Goal: Transaction & Acquisition: Purchase product/service

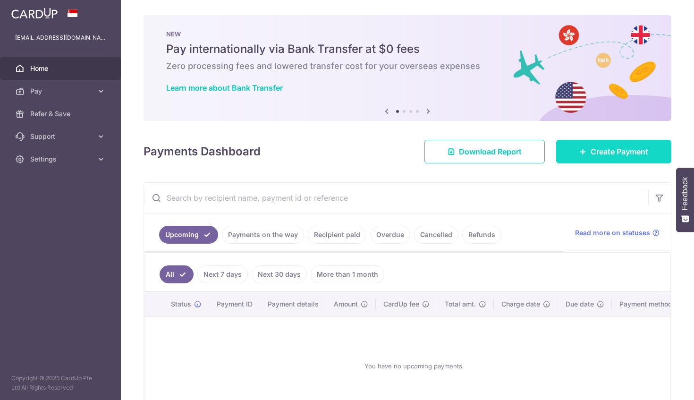
click at [596, 150] on span "Create Payment" at bounding box center [620, 151] width 58 height 11
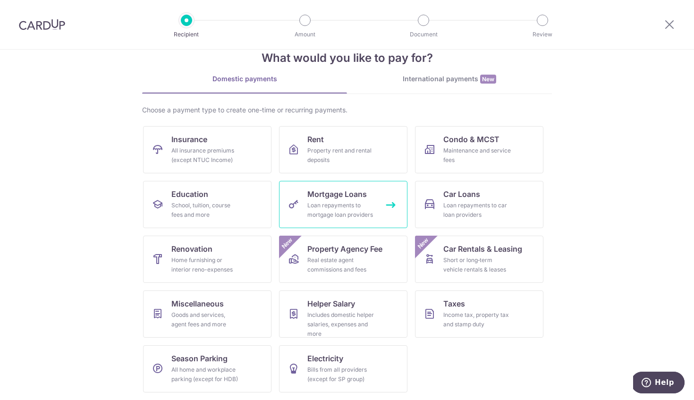
scroll to position [14, 0]
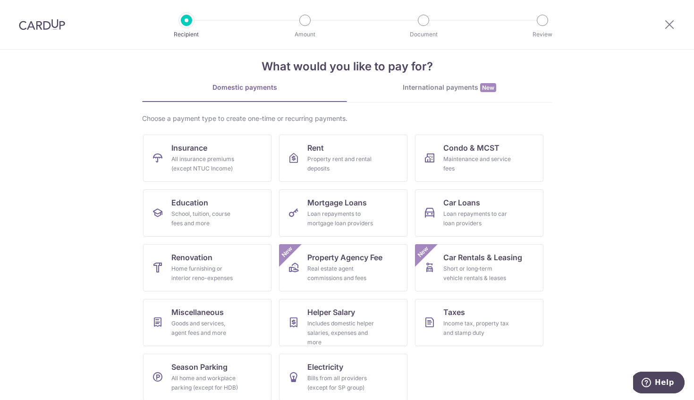
click at [415, 89] on div "International payments New" at bounding box center [449, 88] width 205 height 10
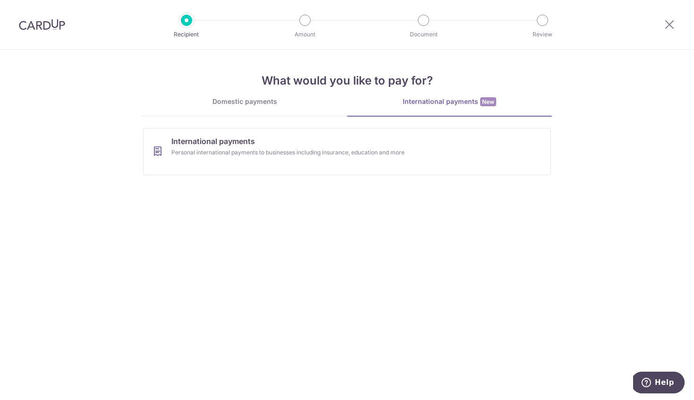
scroll to position [0, 0]
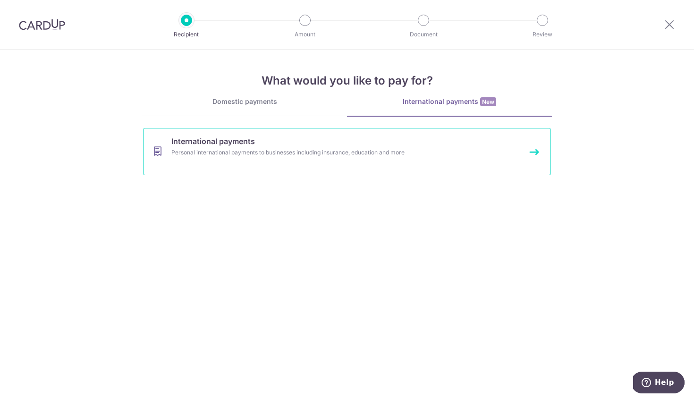
click at [241, 139] on span "International payments" at bounding box center [213, 140] width 84 height 11
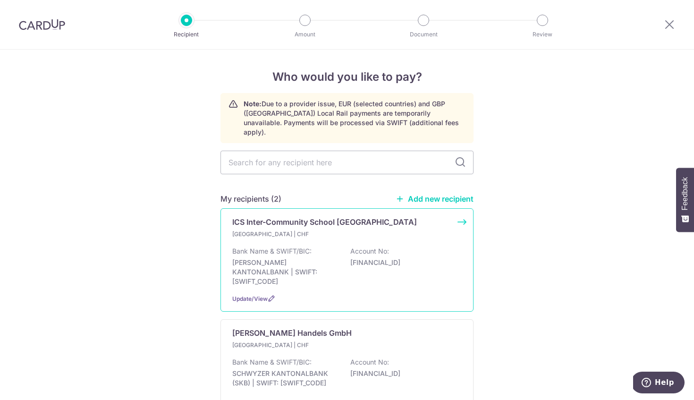
click at [267, 216] on p "ICS Inter-Community School Zurich" at bounding box center [324, 221] width 185 height 11
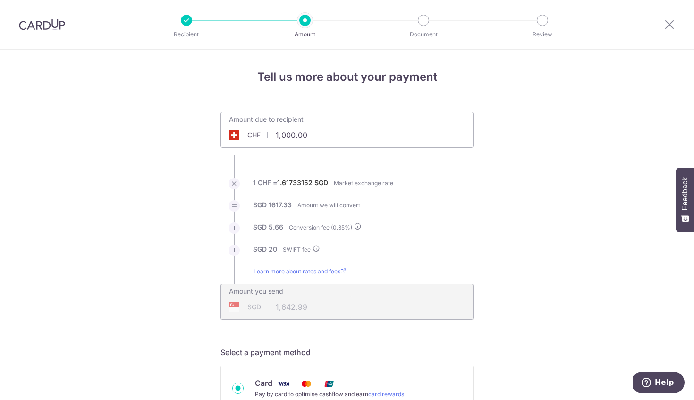
click at [280, 136] on input "1,000.00" at bounding box center [294, 135] width 146 height 22
click at [280, 136] on input "1,22260000.00" at bounding box center [294, 135] width 146 height 22
type input "22260"
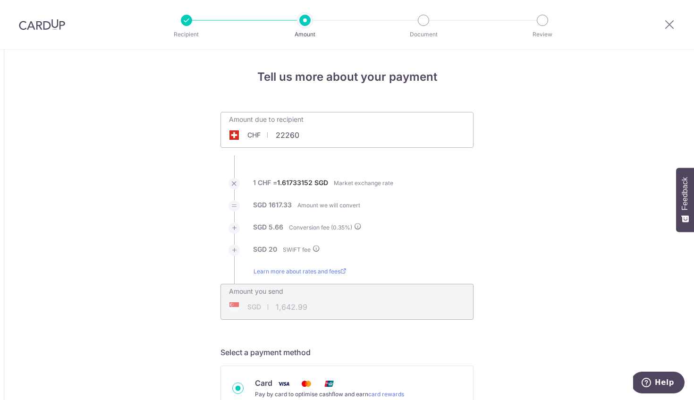
type input "36,150.61"
type input "22,260.00"
type input "36,148.82"
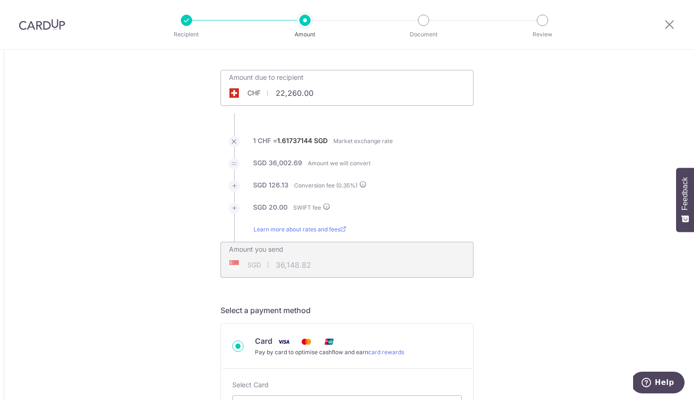
scroll to position [148, 0]
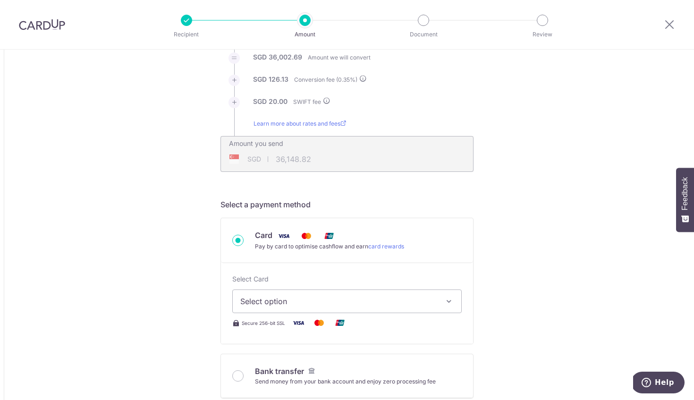
click at [446, 301] on icon "button" at bounding box center [448, 300] width 9 height 9
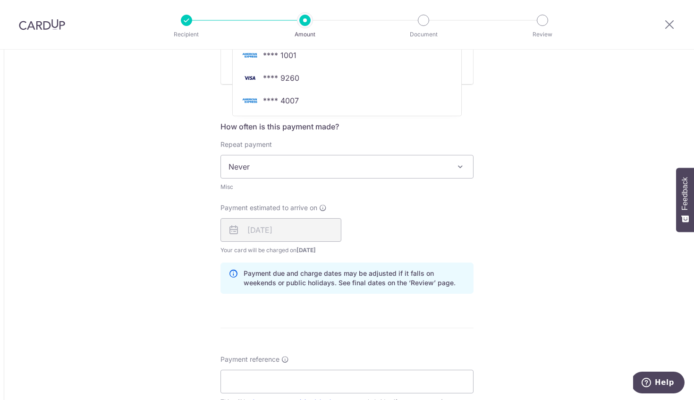
scroll to position [429, 0]
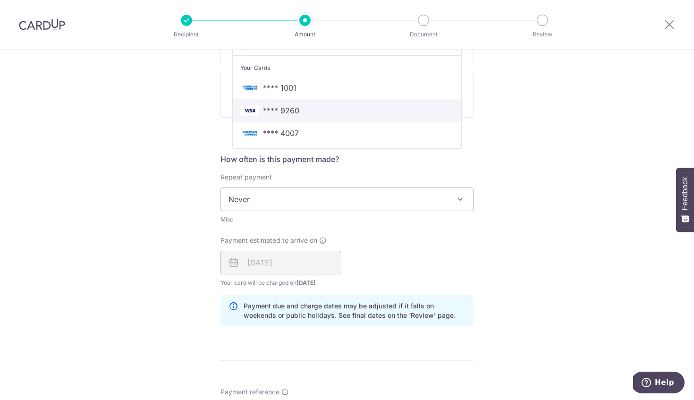
click at [289, 110] on span "**** 9260" at bounding box center [281, 110] width 36 height 11
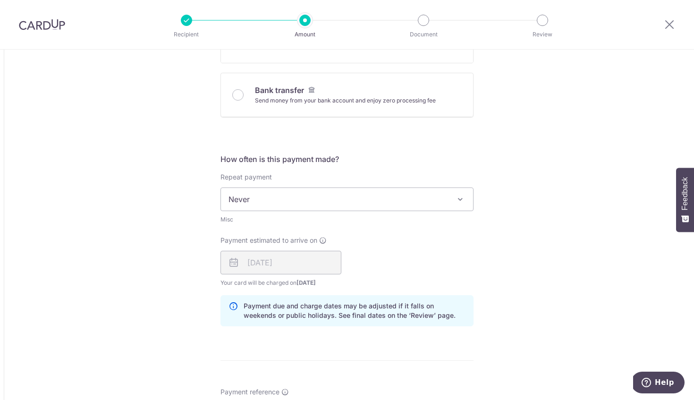
type input "22,260.00"
type input "36,147.03"
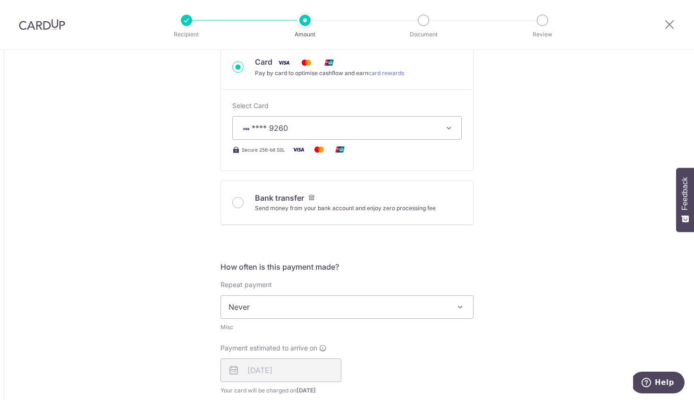
scroll to position [471, 0]
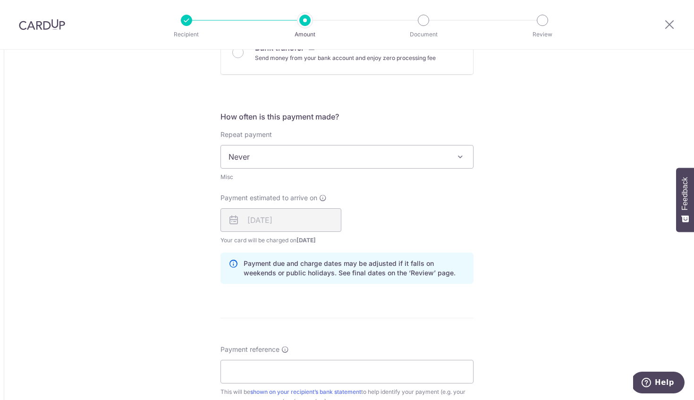
click at [390, 160] on span "Never" at bounding box center [347, 156] width 252 height 23
click at [525, 162] on div "Tell us more about your payment Amount due to recipient CHF 22,260.00 22260 1 C…" at bounding box center [347, 146] width 694 height 1136
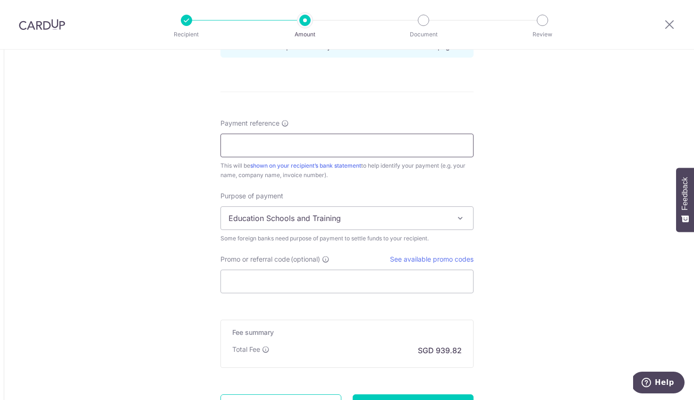
click at [302, 145] on input "Payment reference" at bounding box center [346, 146] width 253 height 24
type input "INV 10225"
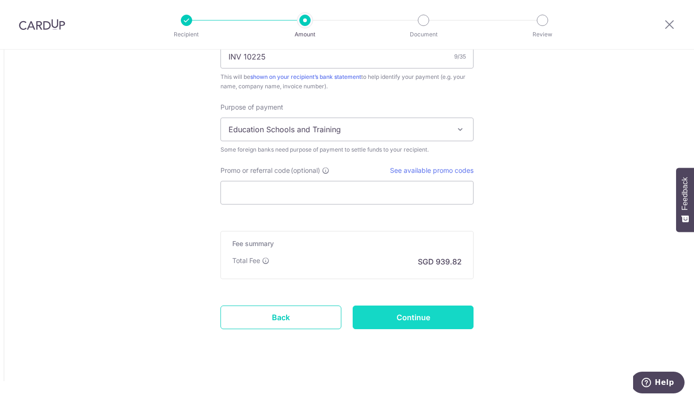
click at [433, 313] on input "Continue" at bounding box center [413, 317] width 121 height 24
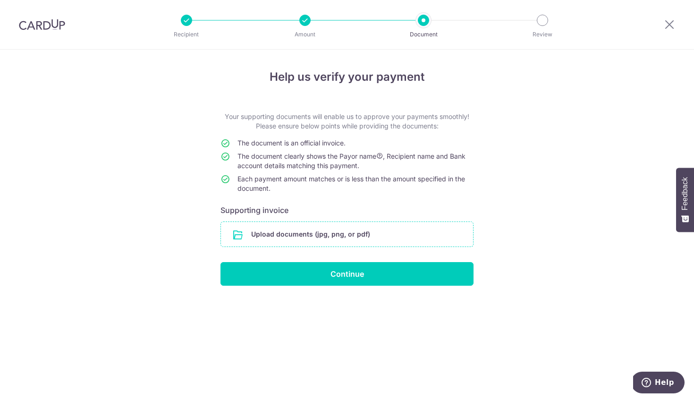
click at [323, 236] on input "file" at bounding box center [347, 234] width 252 height 25
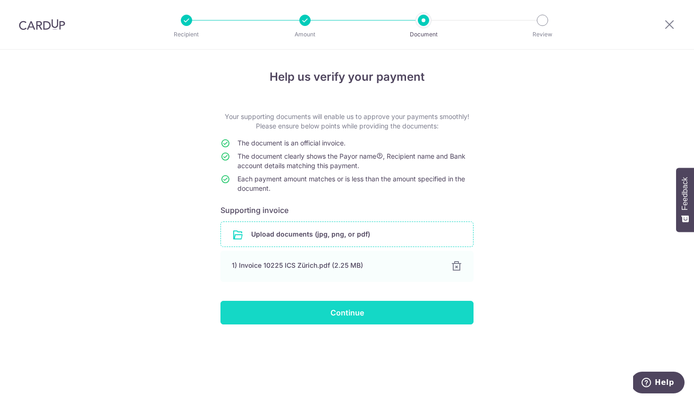
click at [402, 307] on input "Continue" at bounding box center [346, 313] width 253 height 24
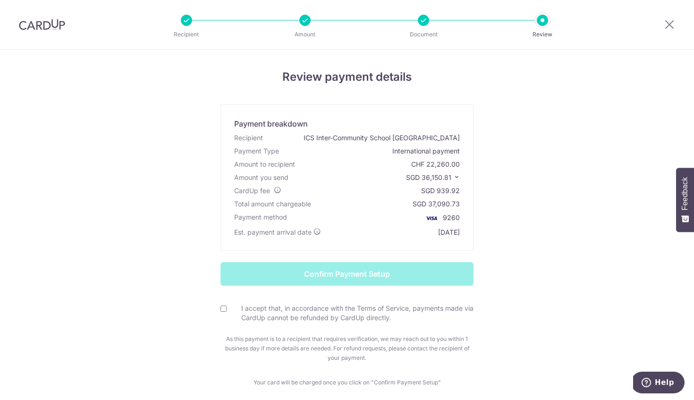
click at [222, 308] on input "I accept that, in accordance with the Terms of Service, payments made via CardU…" at bounding box center [223, 308] width 6 height 6
checkbox input "true"
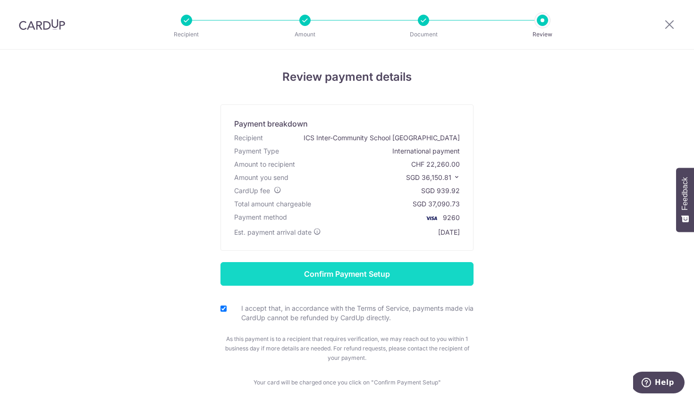
click at [434, 270] on input "Confirm Payment Setup" at bounding box center [346, 274] width 253 height 24
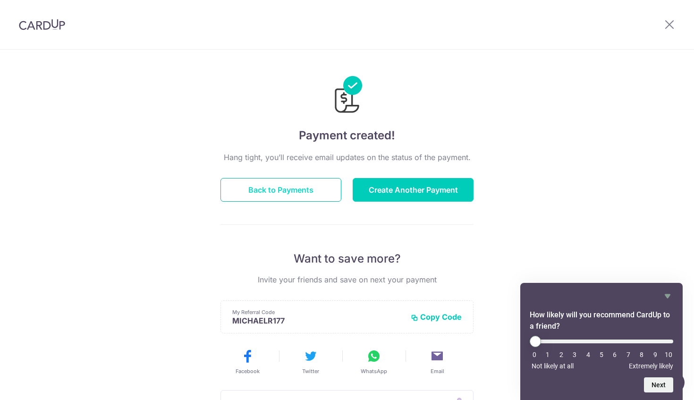
click at [305, 190] on button "Back to Payments" at bounding box center [280, 190] width 121 height 24
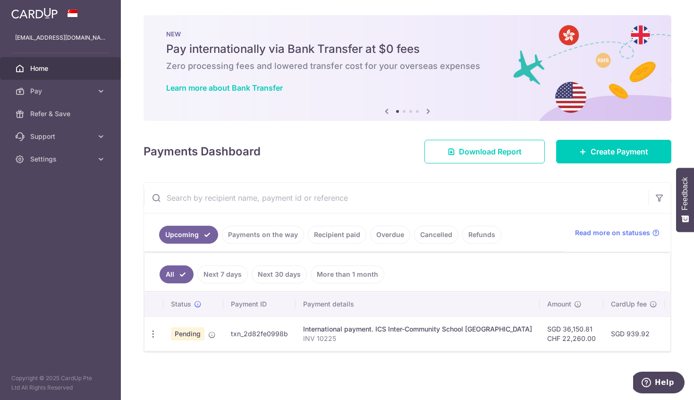
scroll to position [2, 0]
